Goal: Book appointment/travel/reservation

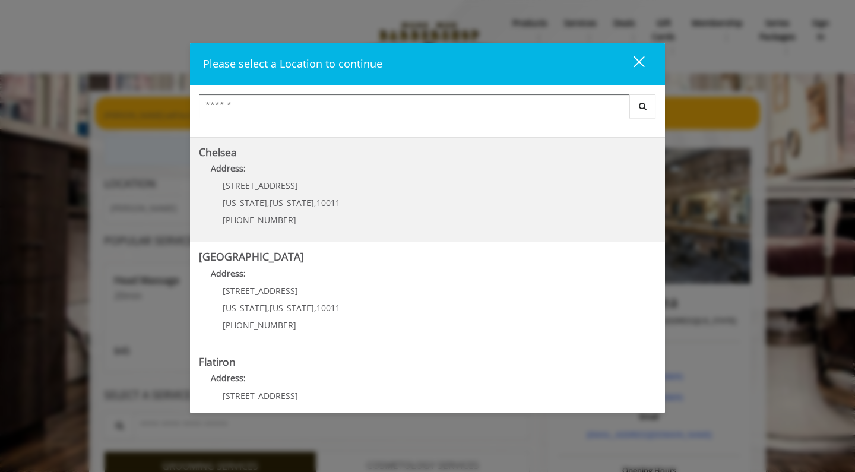
scroll to position [96, 0]
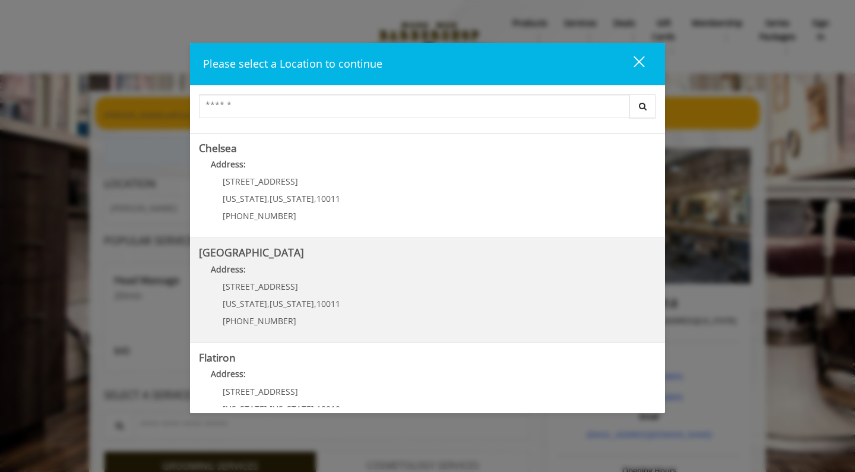
click at [274, 283] on span "[STREET_ADDRESS]" at bounding box center [260, 286] width 75 height 11
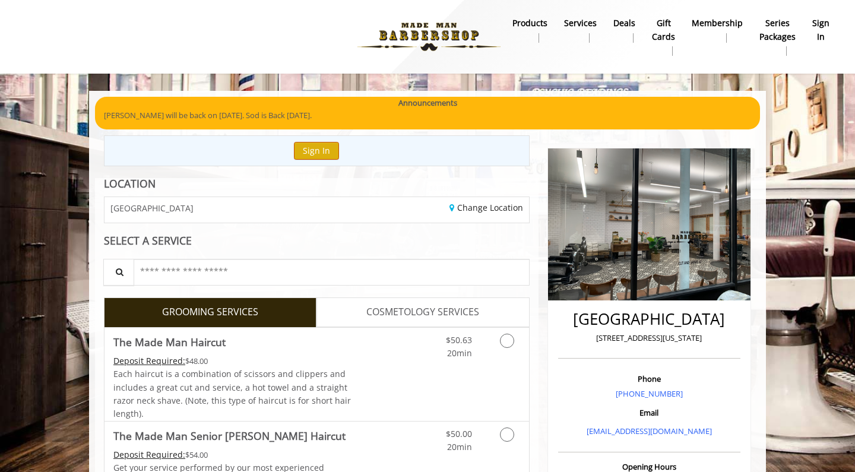
click at [316, 144] on button "Sign In" at bounding box center [316, 150] width 45 height 17
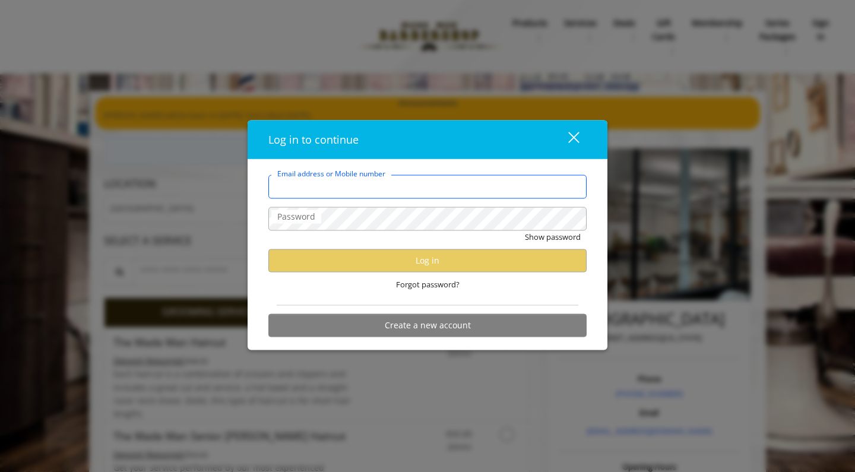
type input "**********"
click at [433, 240] on div "Show password" at bounding box center [427, 240] width 318 height 18
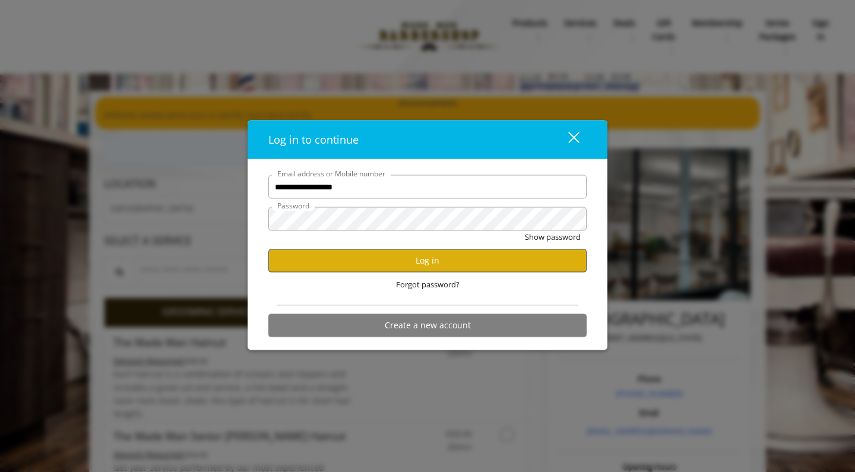
click at [426, 259] on button "Log in" at bounding box center [427, 260] width 318 height 23
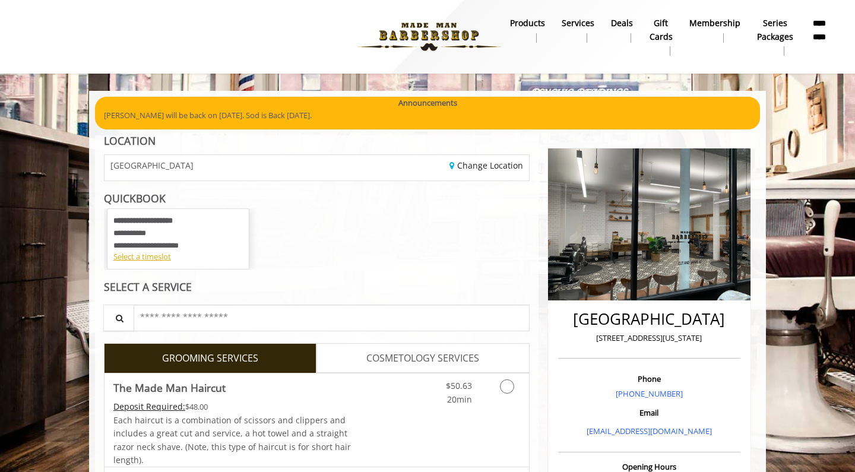
click at [374, 214] on div "**********" at bounding box center [317, 238] width 426 height 61
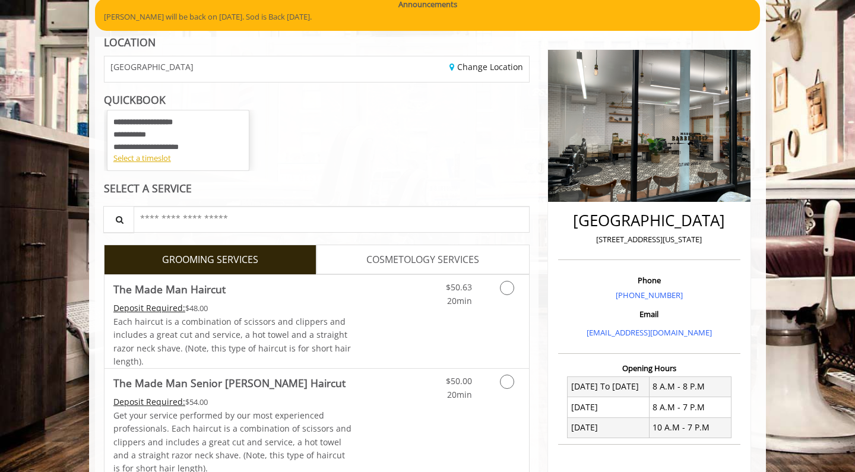
scroll to position [68, 0]
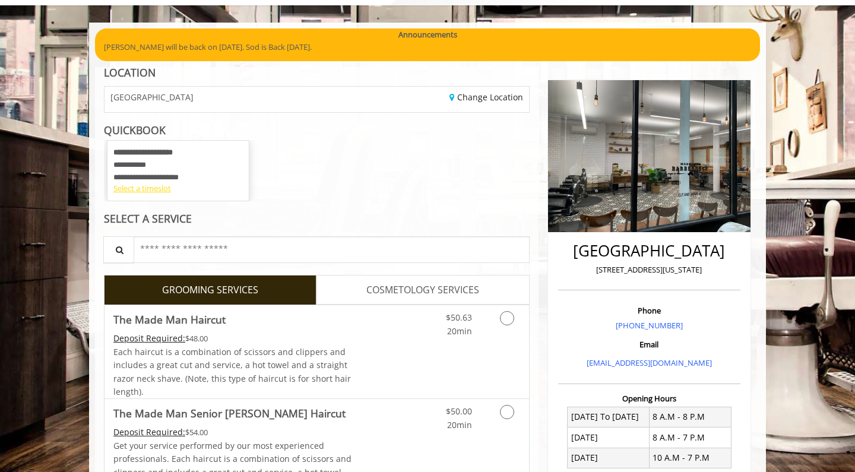
click at [158, 188] on div "Select a timeslot" at bounding box center [177, 188] width 129 height 12
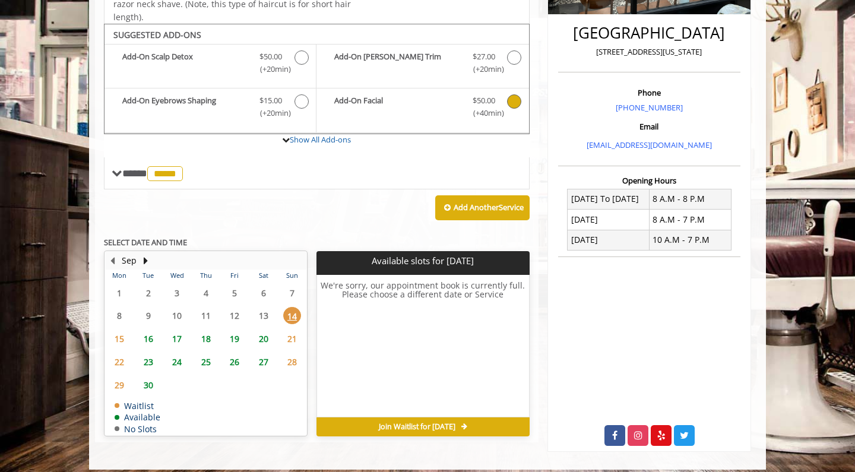
scroll to position [290, 0]
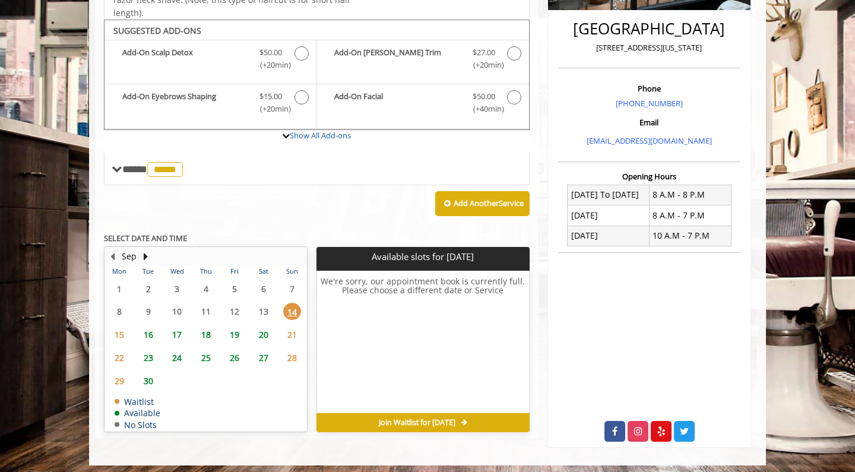
click at [121, 326] on span "15" at bounding box center [119, 334] width 18 height 17
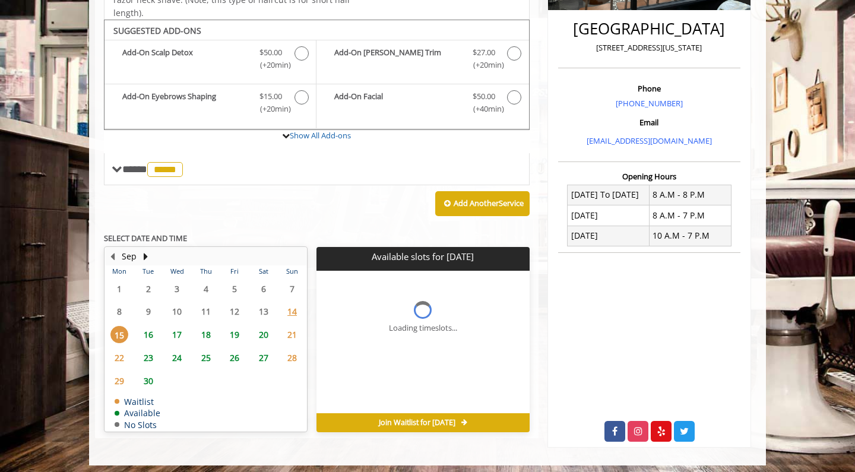
scroll to position [291, 0]
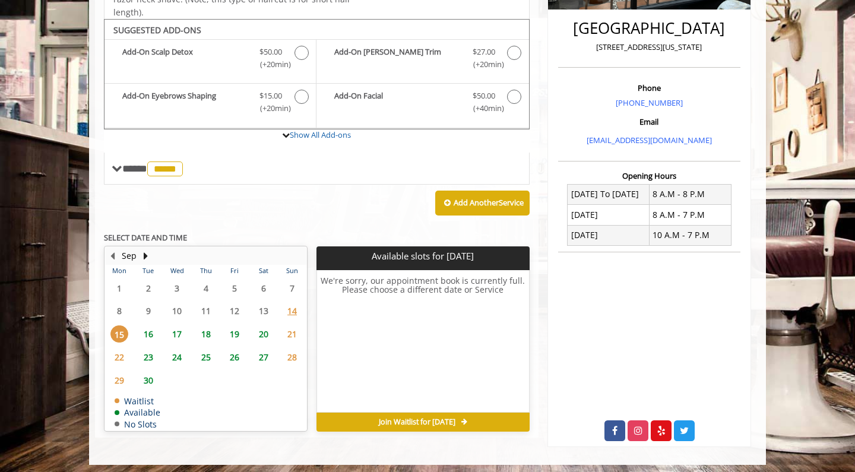
click at [148, 325] on span "16" at bounding box center [149, 333] width 18 height 17
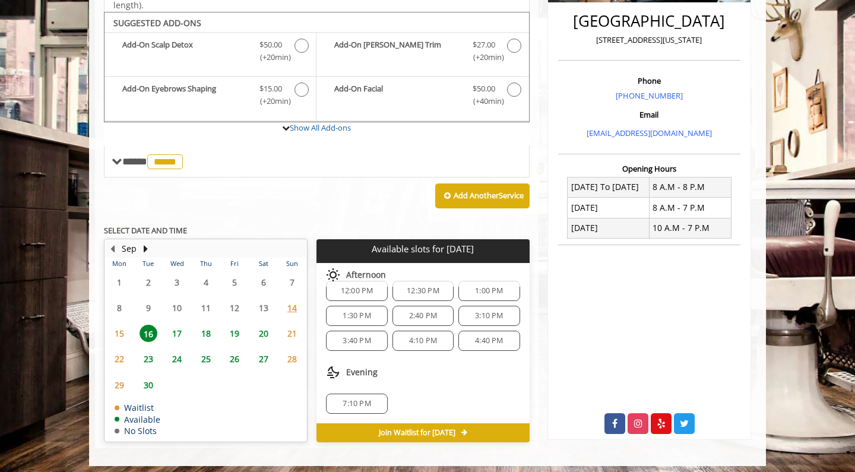
scroll to position [128, 0]
click at [478, 341] on div "4:40 PM" at bounding box center [488, 341] width 61 height 20
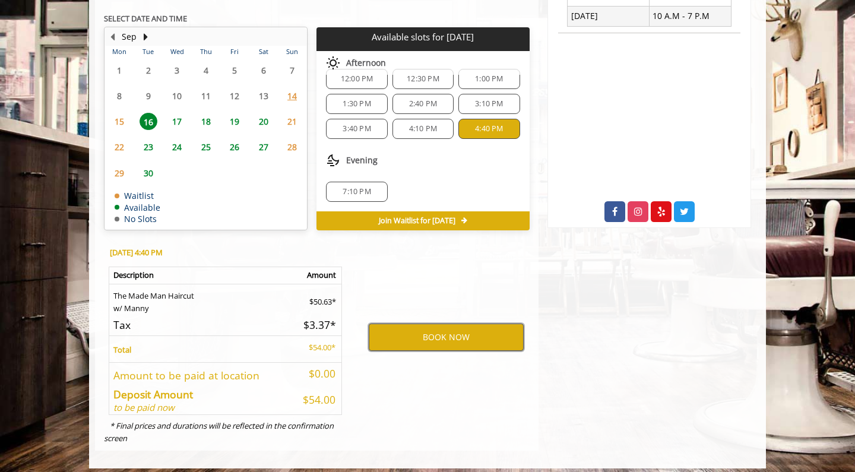
scroll to position [509, 0]
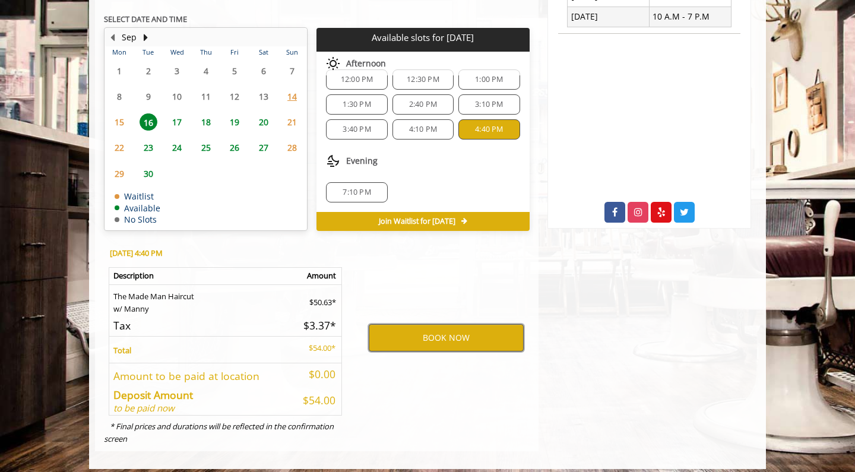
click at [471, 328] on button "BOOK NOW" at bounding box center [446, 337] width 155 height 27
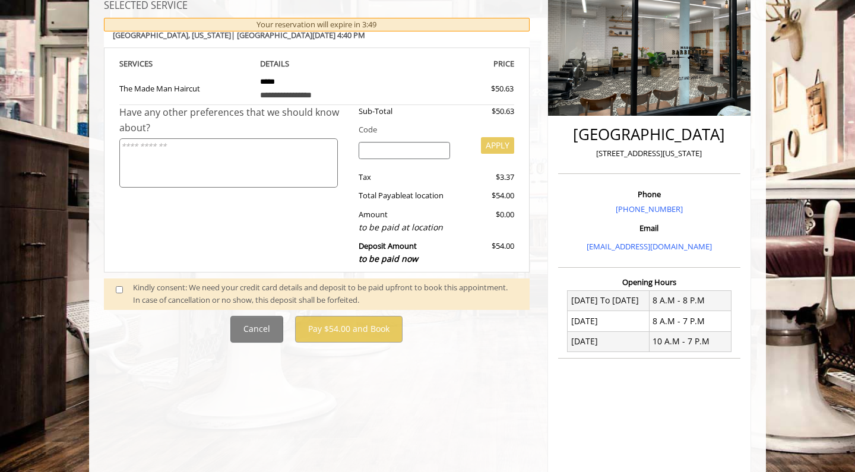
scroll to position [185, 0]
click at [426, 373] on div "**********" at bounding box center [316, 252] width 443 height 603
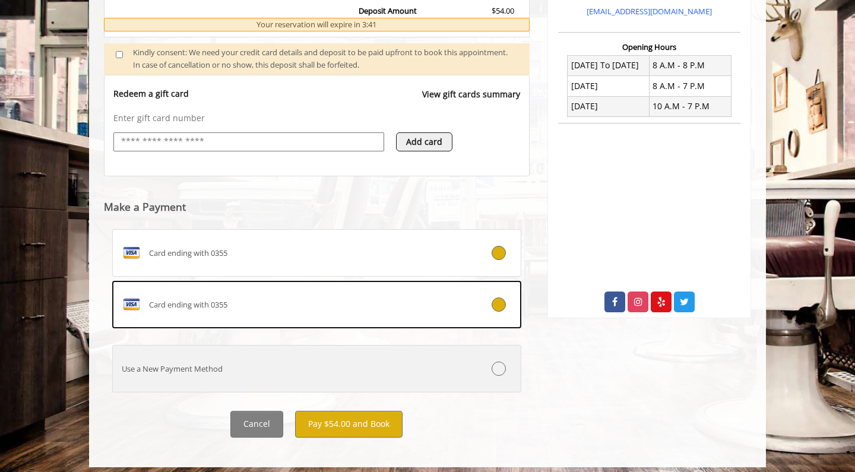
scroll to position [419, 0]
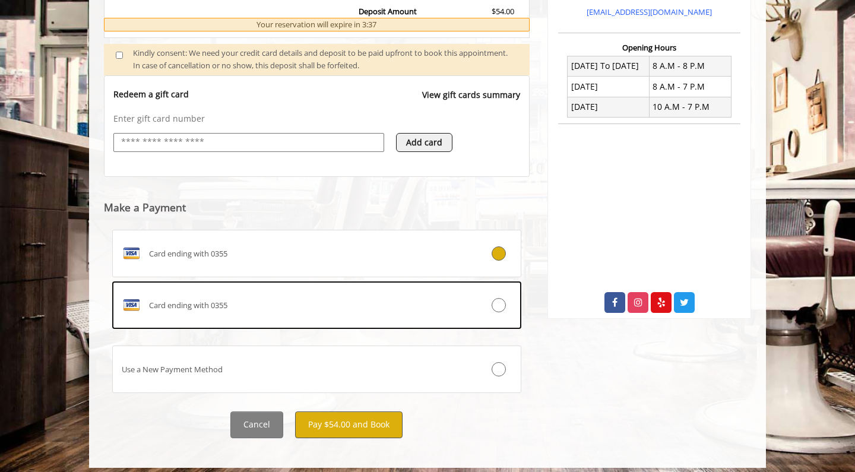
click at [345, 423] on button "Pay $54.00 and Book" at bounding box center [348, 424] width 107 height 27
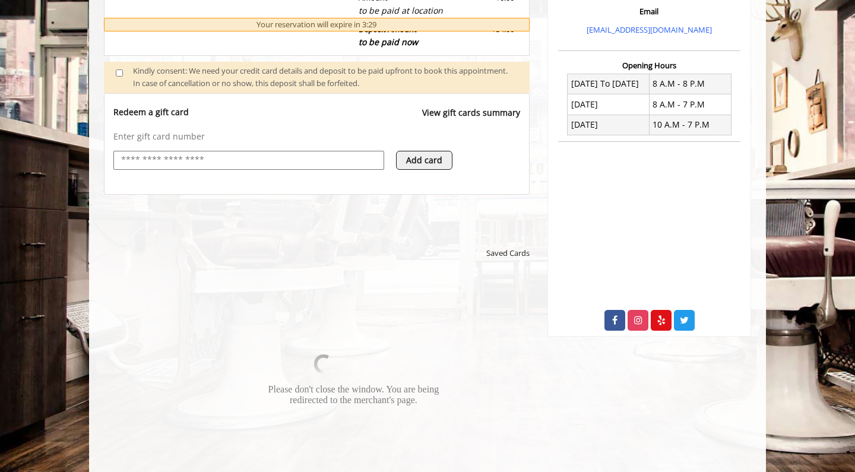
scroll to position [407, 0]
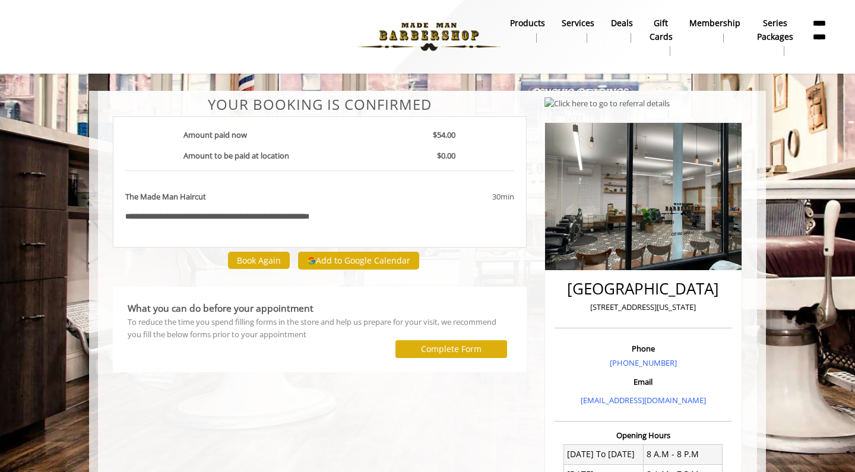
scroll to position [-2, 0]
